Goal: Browse casually

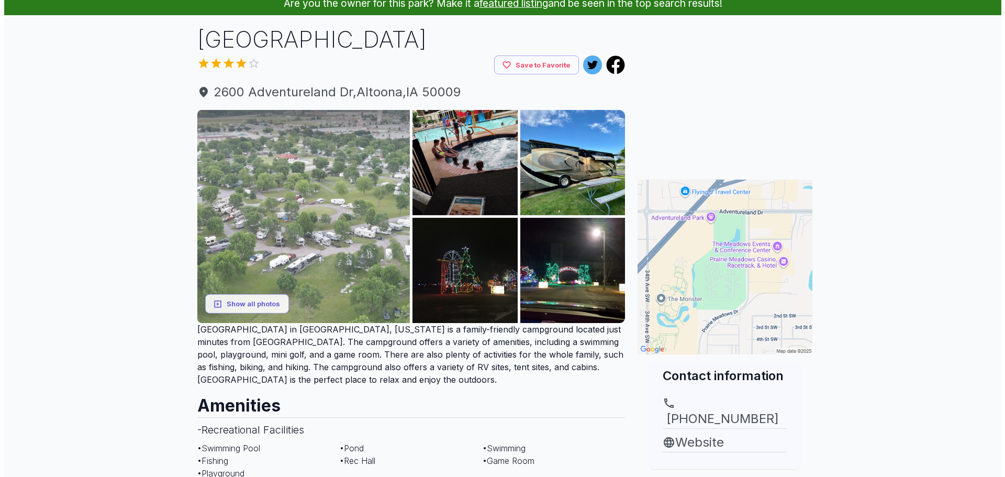
scroll to position [52, 0]
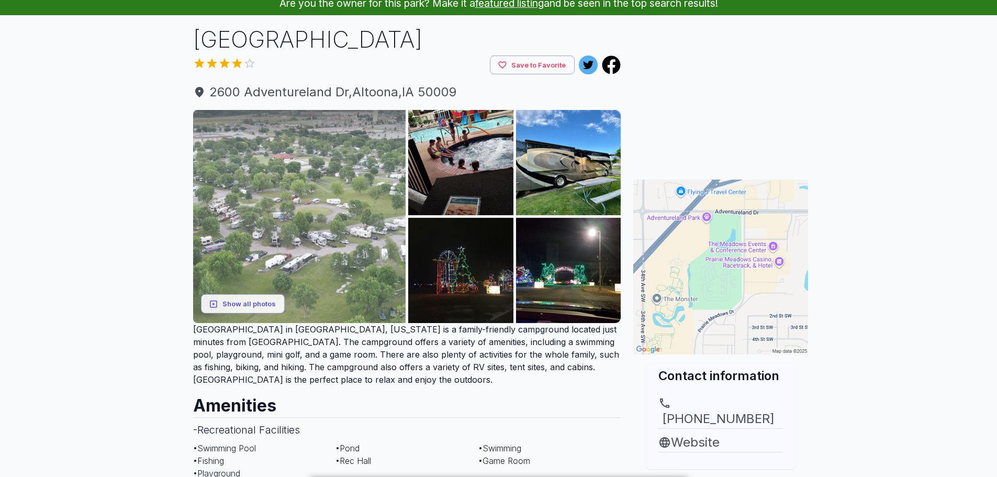
click at [318, 201] on img at bounding box center [299, 216] width 213 height 213
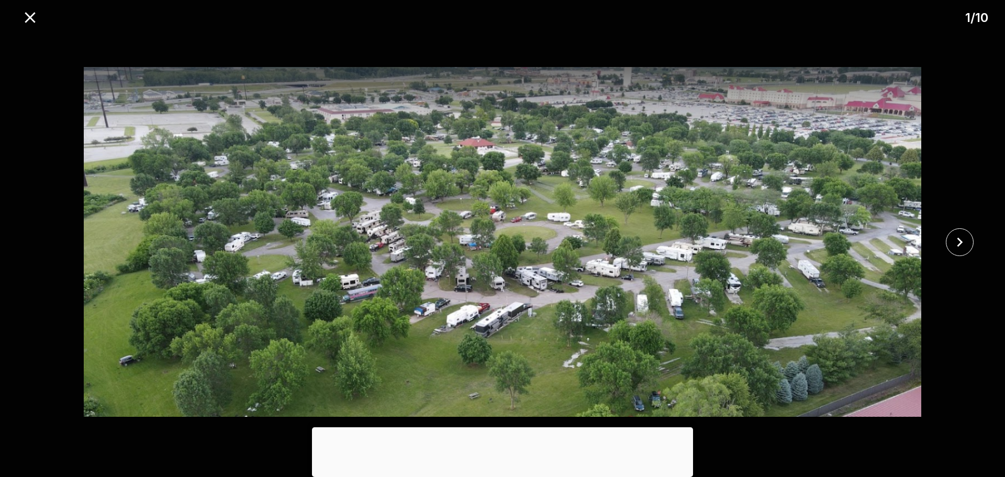
click at [720, 174] on img at bounding box center [502, 242] width 837 height 422
click at [961, 245] on icon "close" at bounding box center [959, 242] width 18 height 18
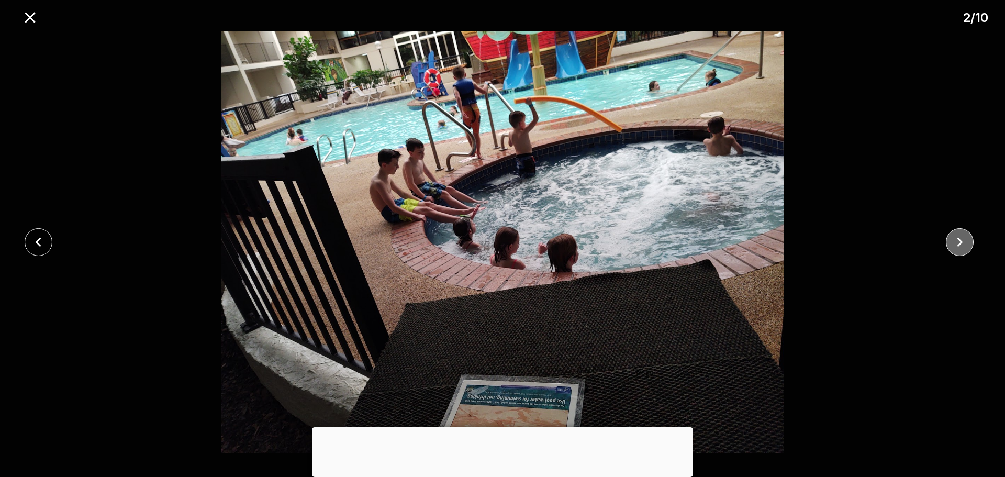
click at [961, 245] on icon "close" at bounding box center [959, 242] width 18 height 18
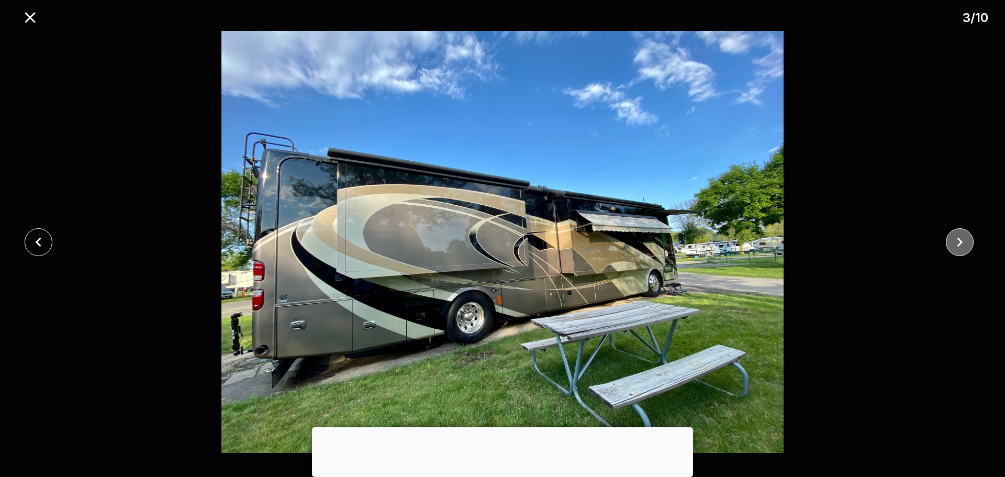
click at [961, 245] on icon "close" at bounding box center [959, 242] width 18 height 18
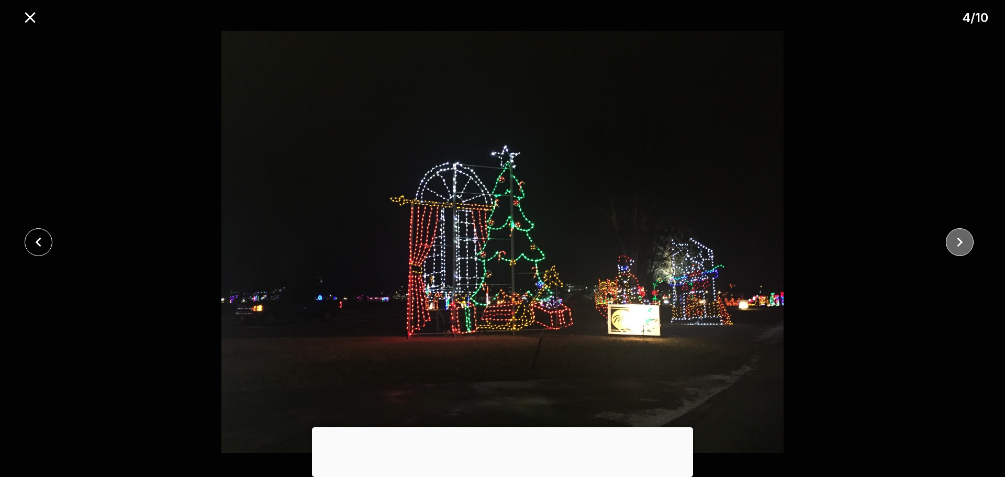
click at [961, 245] on icon "close" at bounding box center [959, 242] width 18 height 18
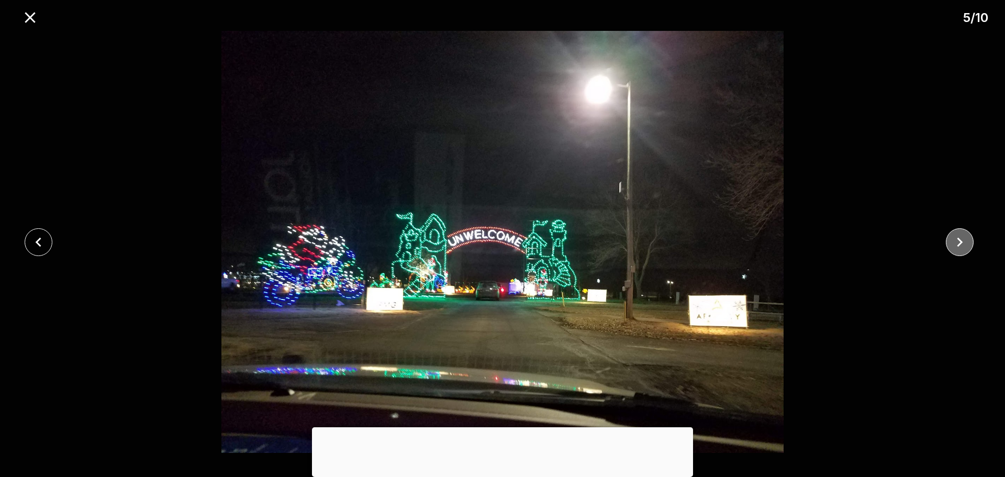
click at [961, 245] on icon "close" at bounding box center [959, 242] width 18 height 18
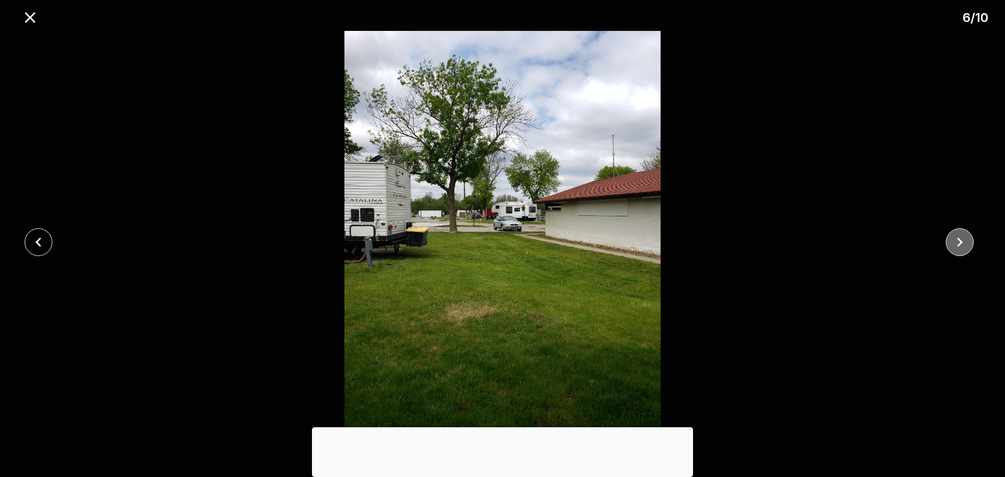
click at [961, 245] on icon "close" at bounding box center [959, 242] width 18 height 18
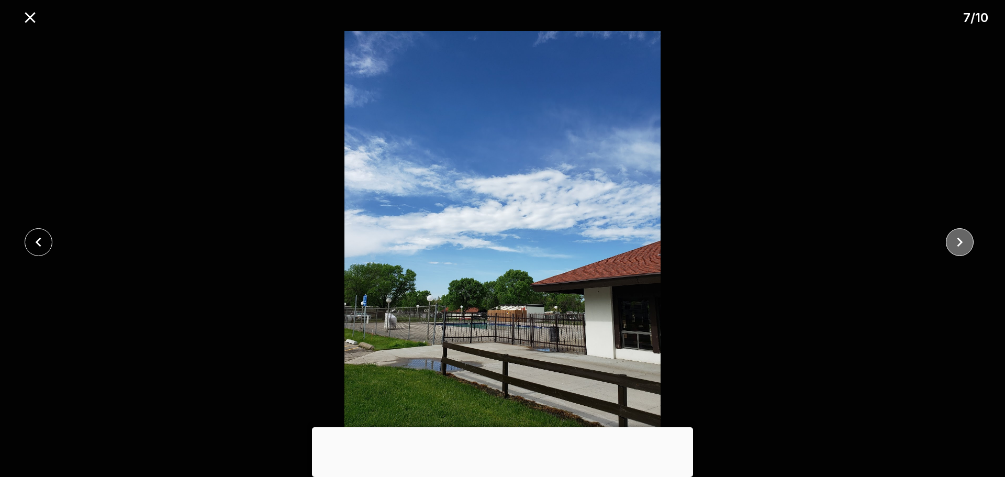
click at [961, 245] on icon "close" at bounding box center [959, 242] width 18 height 18
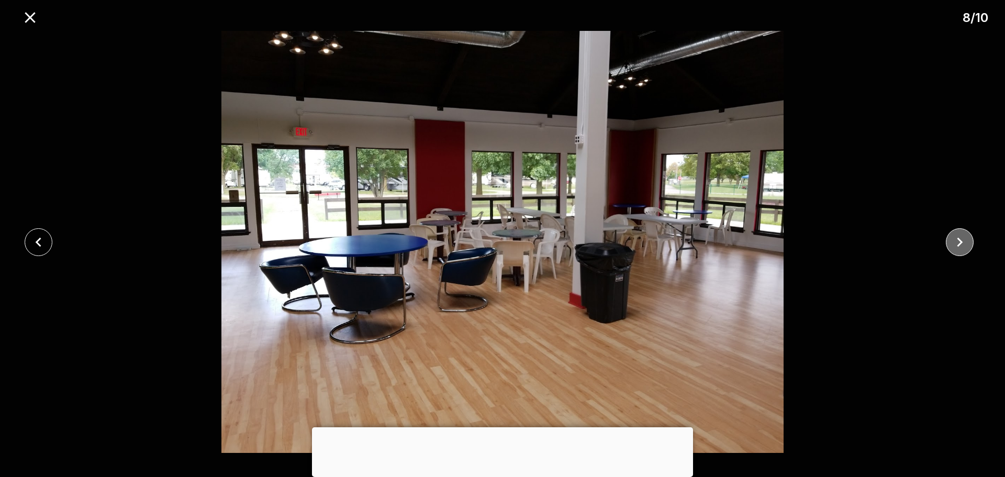
click at [961, 245] on icon "close" at bounding box center [959, 242] width 18 height 18
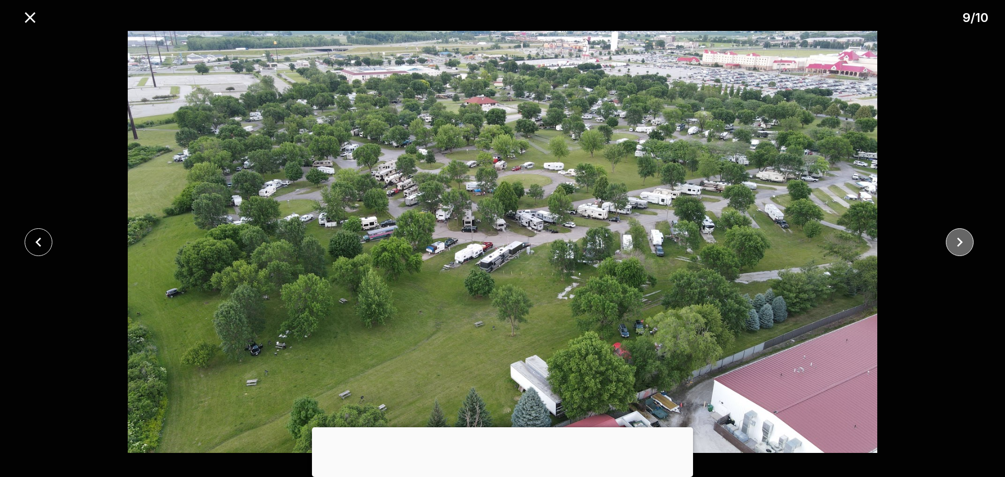
click at [962, 245] on icon "close" at bounding box center [959, 242] width 18 height 18
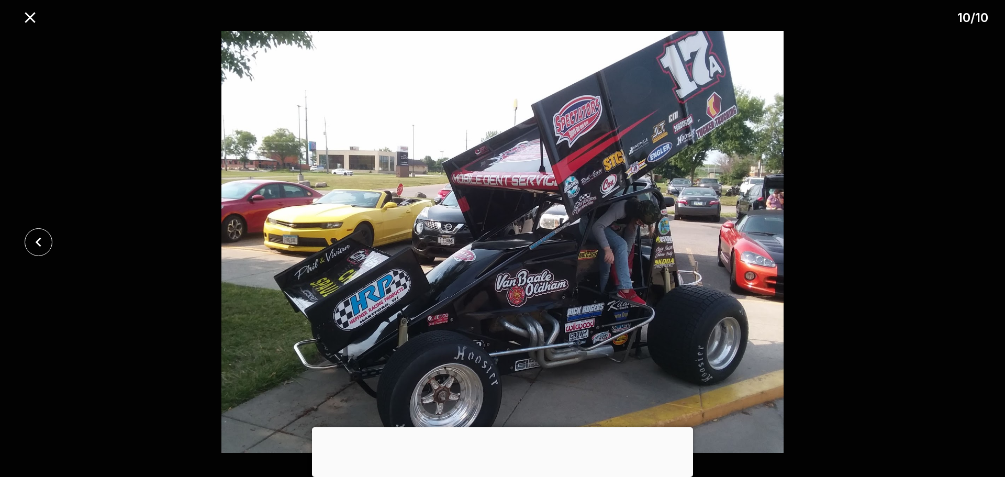
click at [962, 245] on div at bounding box center [502, 242] width 1005 height 422
click at [46, 239] on icon "close" at bounding box center [38, 242] width 18 height 18
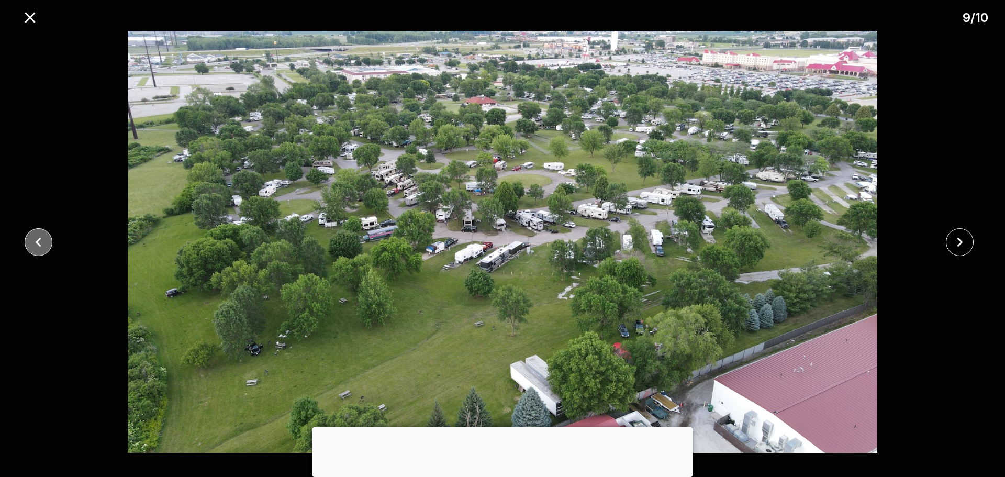
click at [45, 239] on icon "close" at bounding box center [38, 242] width 18 height 18
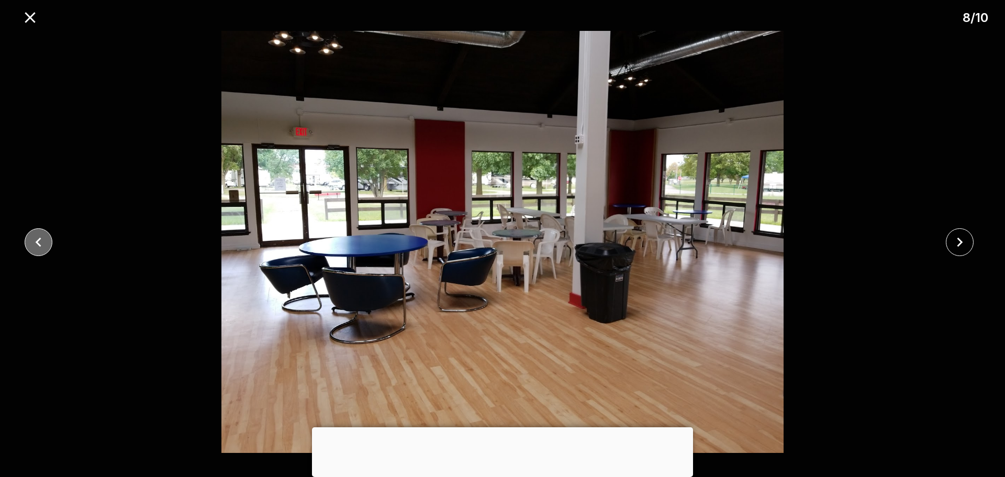
click at [45, 239] on icon "close" at bounding box center [38, 242] width 18 height 18
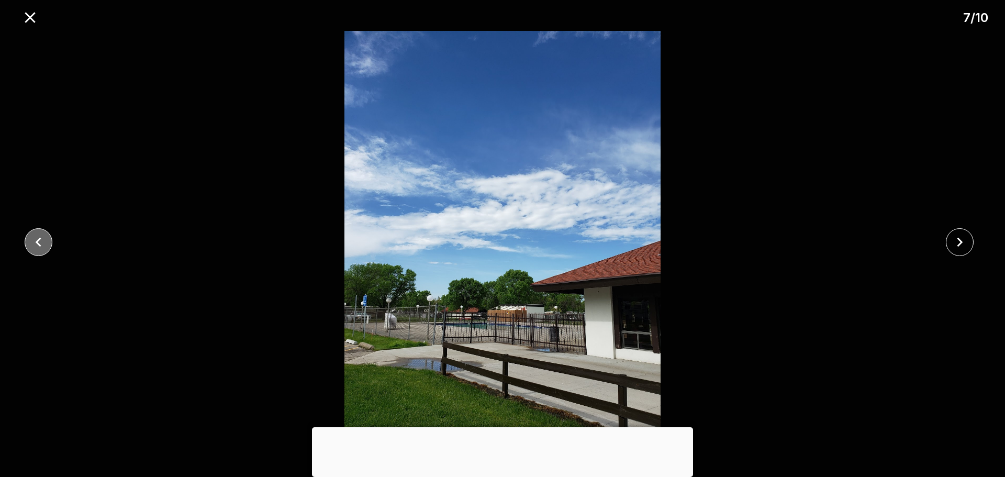
click at [45, 239] on icon "close" at bounding box center [38, 242] width 18 height 18
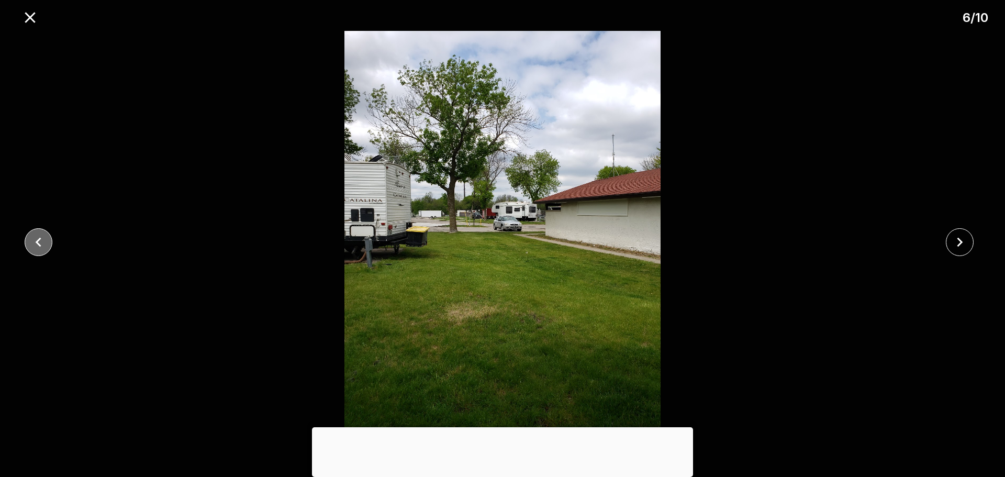
click at [45, 239] on icon "close" at bounding box center [38, 242] width 18 height 18
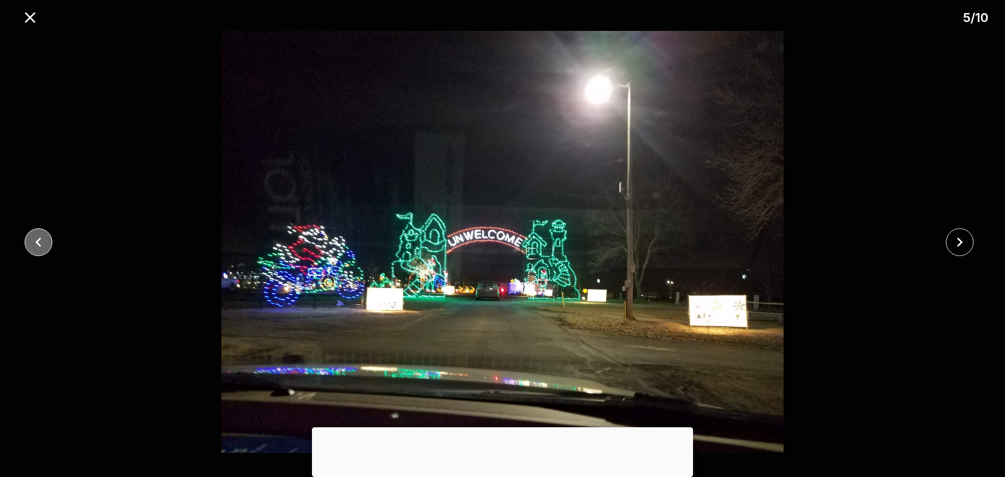
click at [45, 239] on icon "close" at bounding box center [38, 242] width 18 height 18
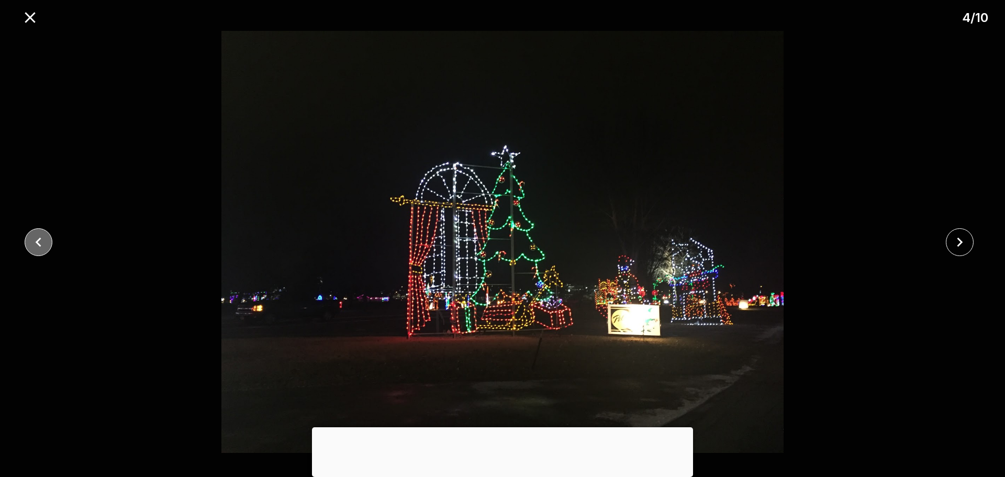
click at [45, 239] on icon "close" at bounding box center [38, 242] width 18 height 18
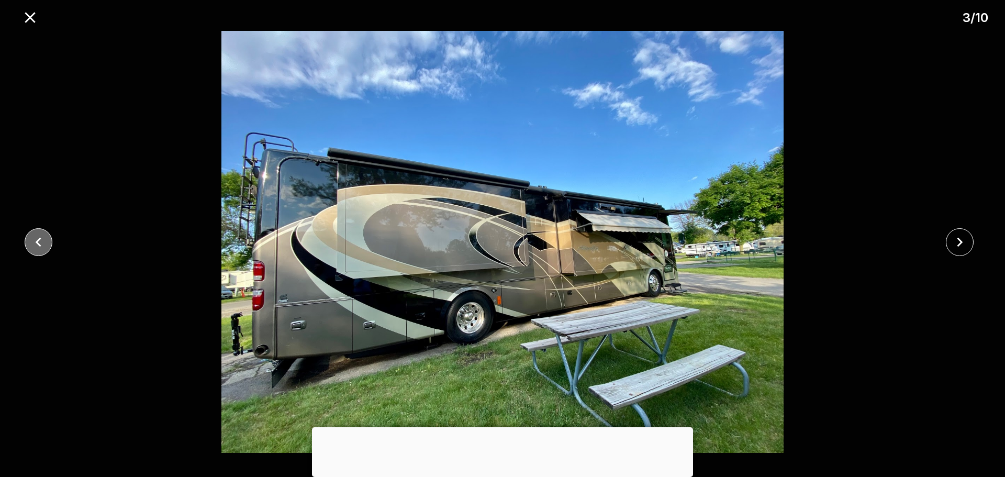
click at [45, 239] on icon "close" at bounding box center [38, 242] width 18 height 18
